Goal: Task Accomplishment & Management: Manage account settings

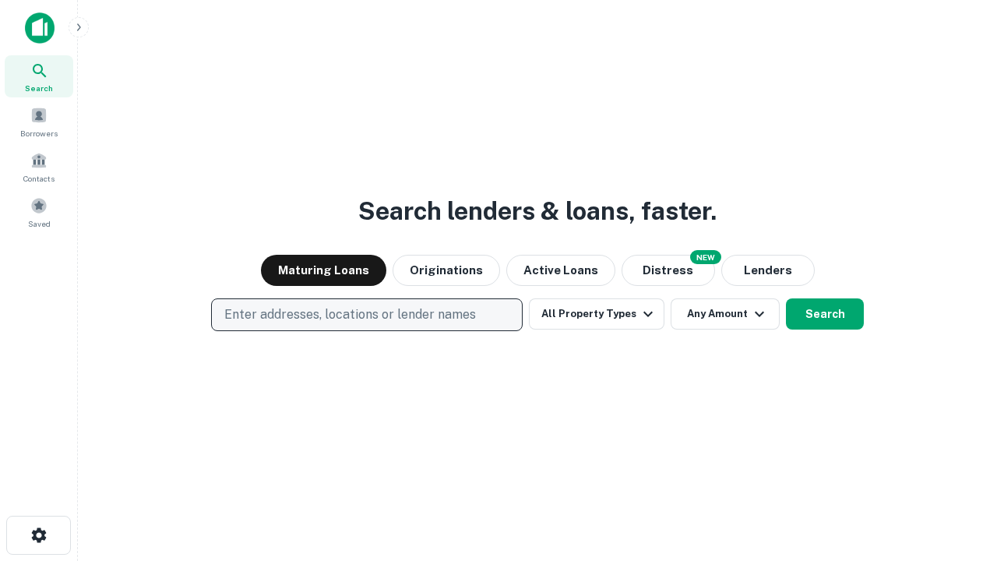
click at [366, 315] on p "Enter addresses, locations or lender names" at bounding box center [350, 314] width 252 height 19
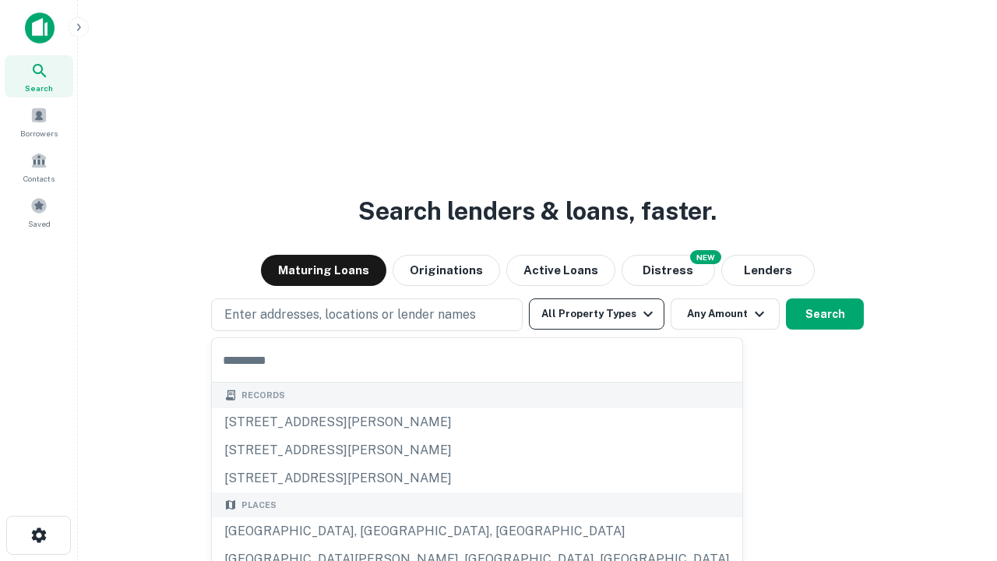
click at [597, 314] on button "All Property Types" at bounding box center [597, 313] width 136 height 31
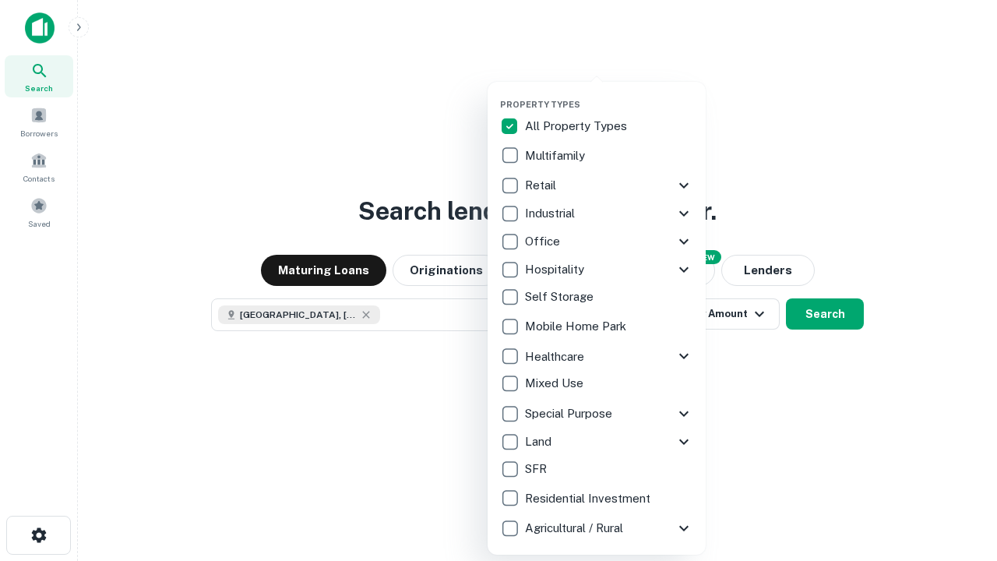
click at [609, 94] on button "button" at bounding box center [609, 94] width 218 height 1
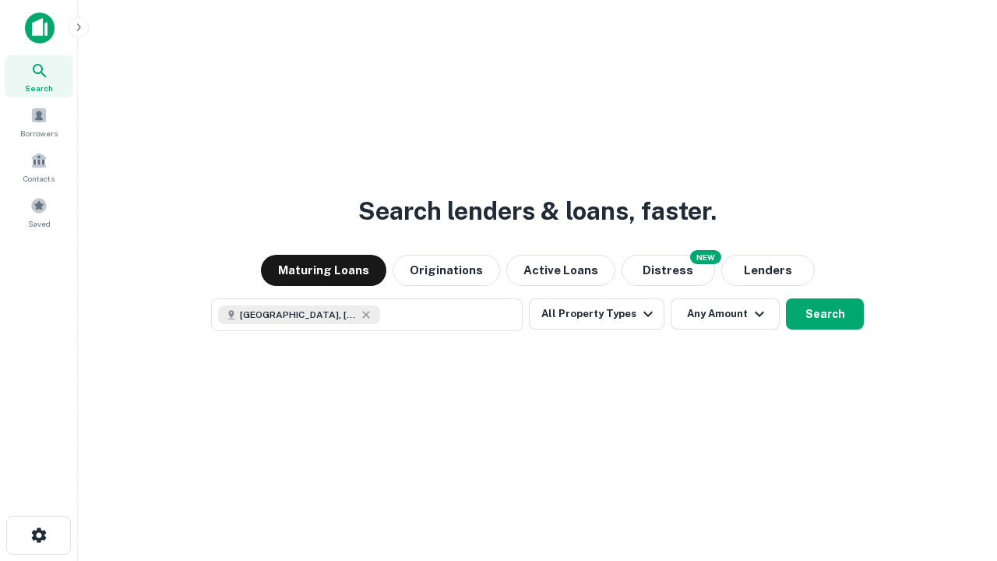
scroll to position [25, 0]
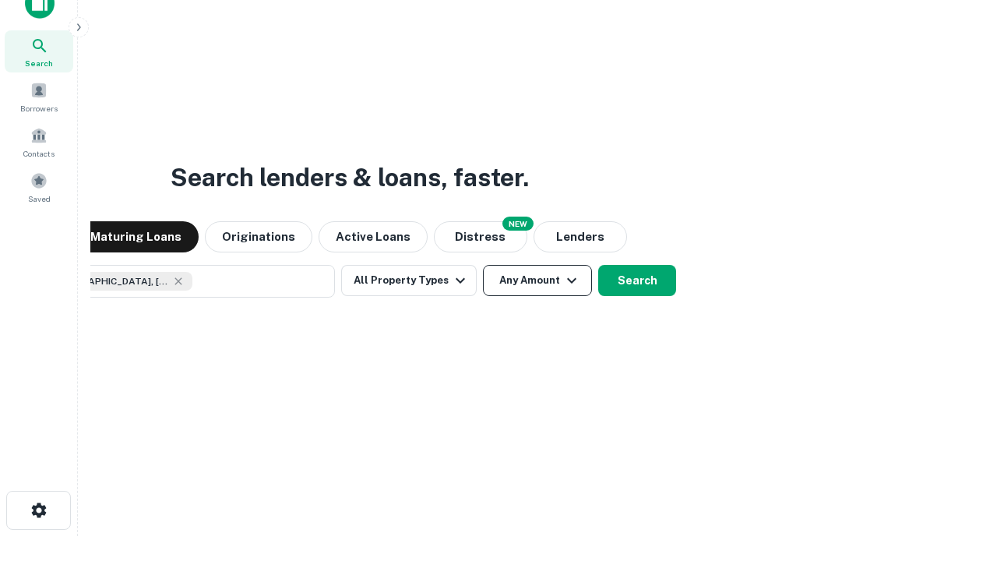
click at [483, 265] on button "Any Amount" at bounding box center [537, 280] width 109 height 31
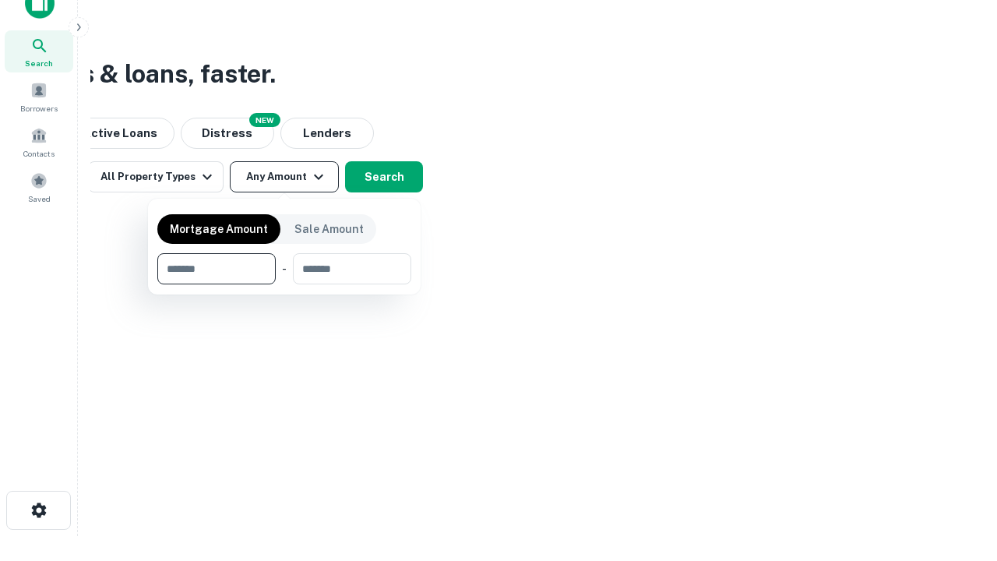
type input "*******"
click at [284, 284] on button "button" at bounding box center [284, 284] width 254 height 1
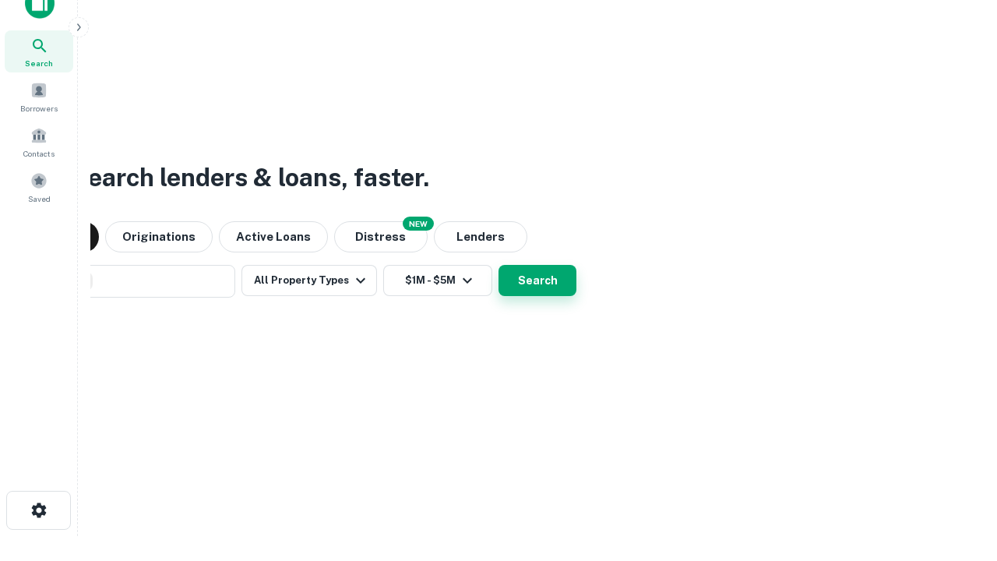
click at [499, 265] on button "Search" at bounding box center [538, 280] width 78 height 31
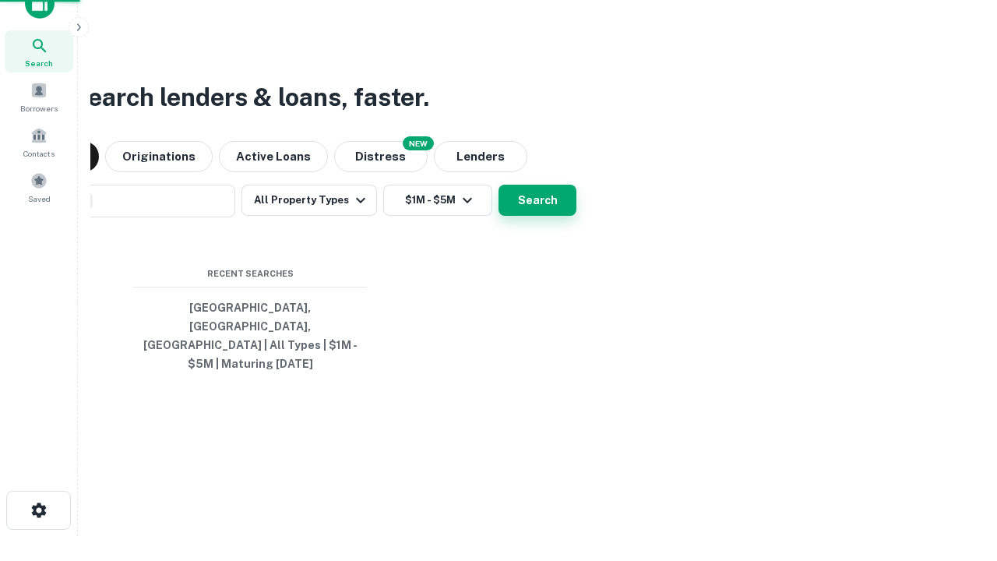
scroll to position [51, 441]
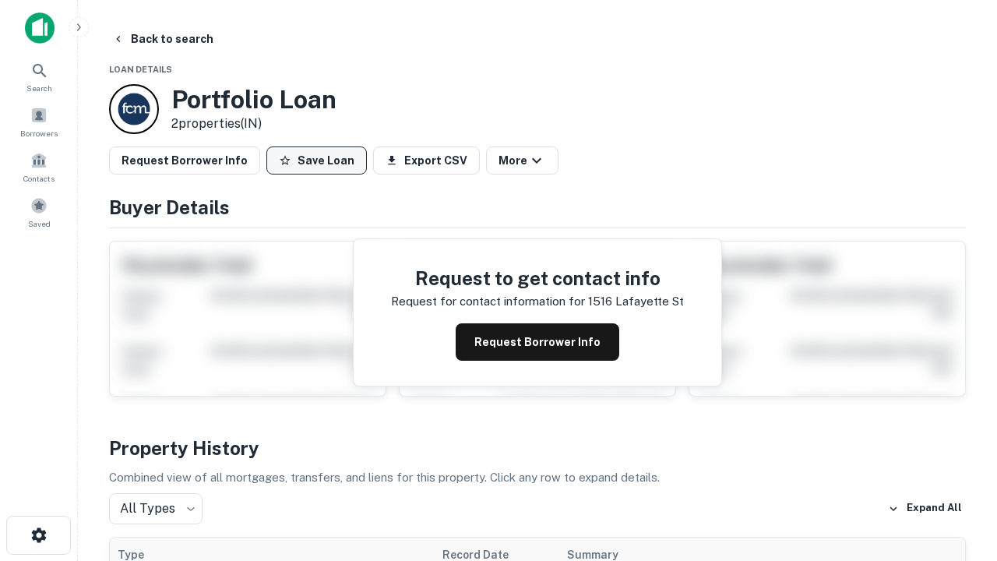
click at [316, 160] on button "Save Loan" at bounding box center [316, 160] width 100 height 28
click at [320, 160] on button "Loan Saved" at bounding box center [319, 160] width 107 height 28
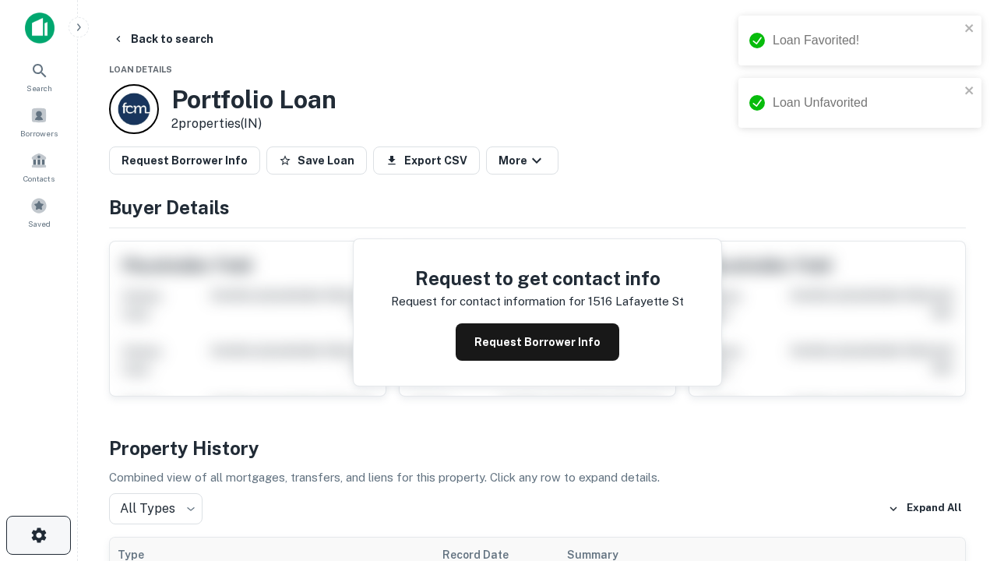
click at [38, 535] on icon "button" at bounding box center [39, 535] width 19 height 19
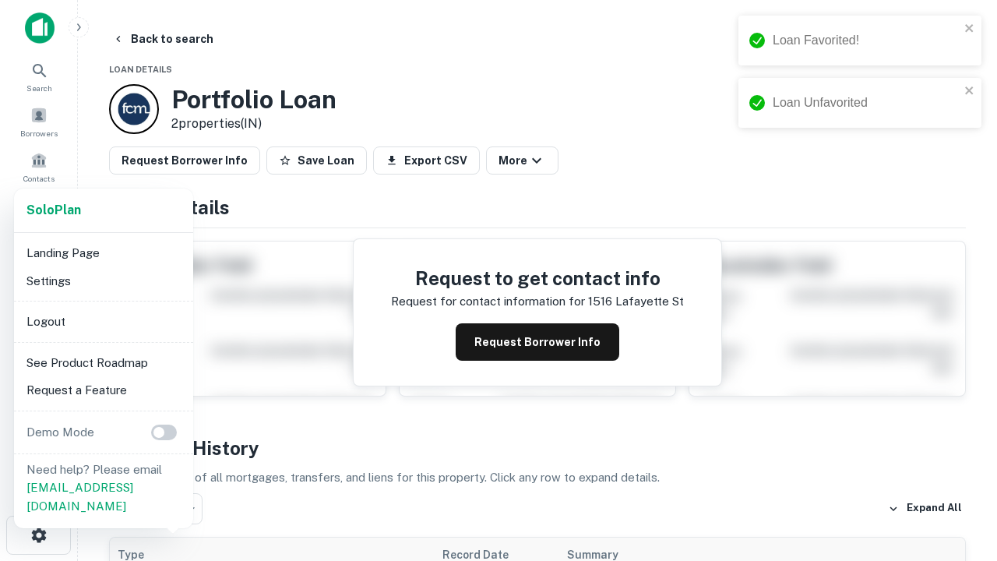
click at [103, 321] on li "Logout" at bounding box center [103, 322] width 167 height 28
